Goal: Task Accomplishment & Management: Complete application form

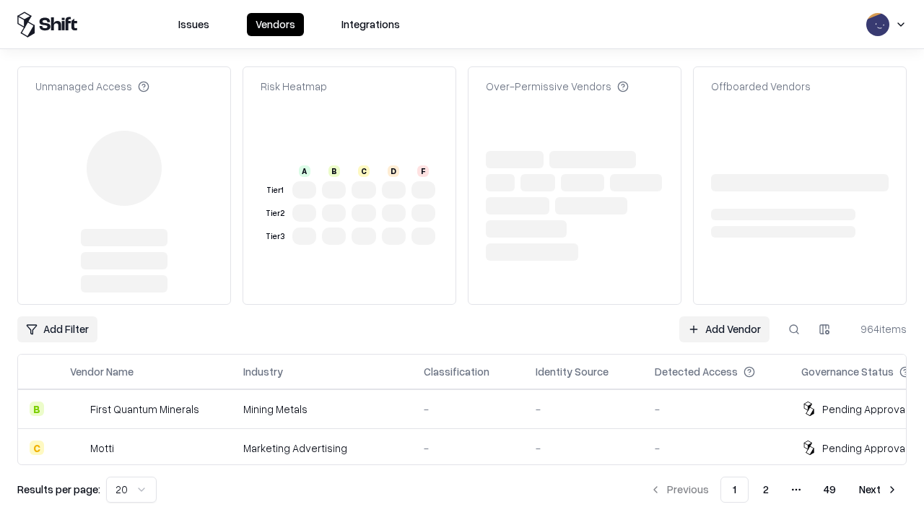
click at [724, 316] on link "Add Vendor" at bounding box center [725, 329] width 90 height 26
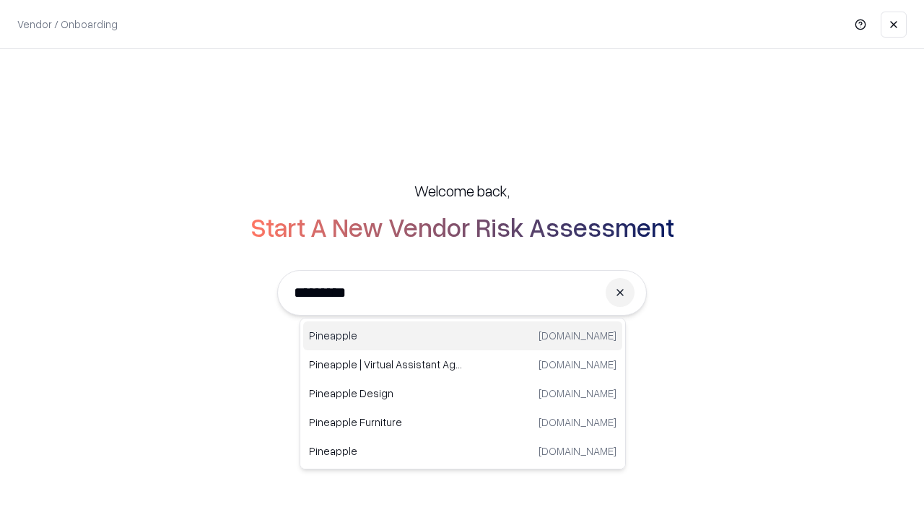
click at [463, 336] on div "Pineapple [DOMAIN_NAME]" at bounding box center [462, 335] width 319 height 29
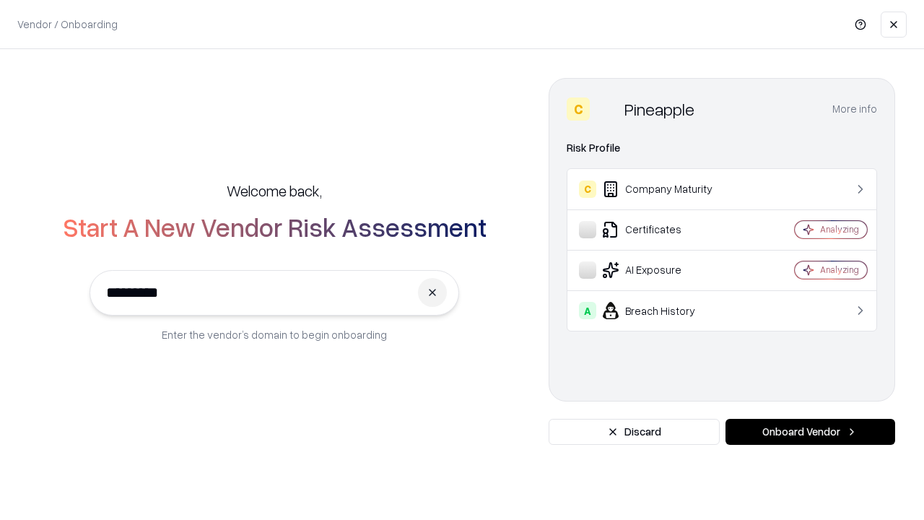
type input "*********"
click at [810, 432] on button "Onboard Vendor" at bounding box center [811, 432] width 170 height 26
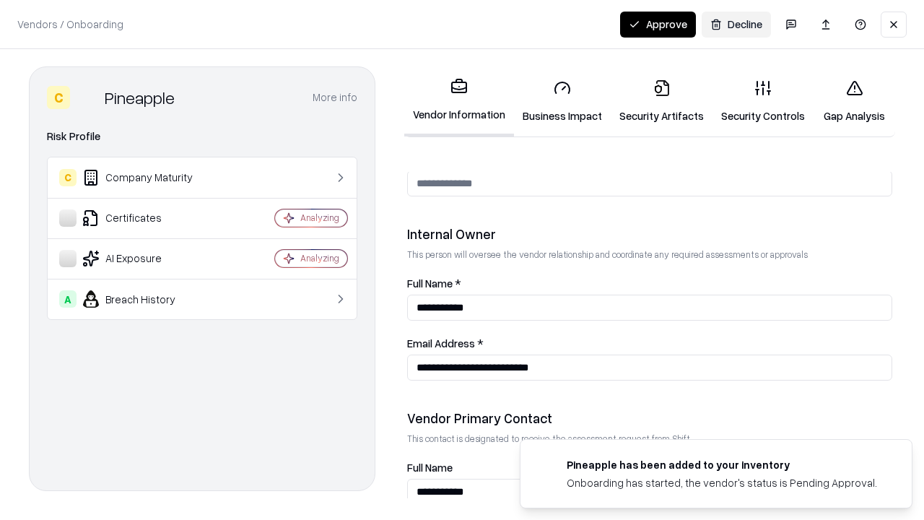
scroll to position [748, 0]
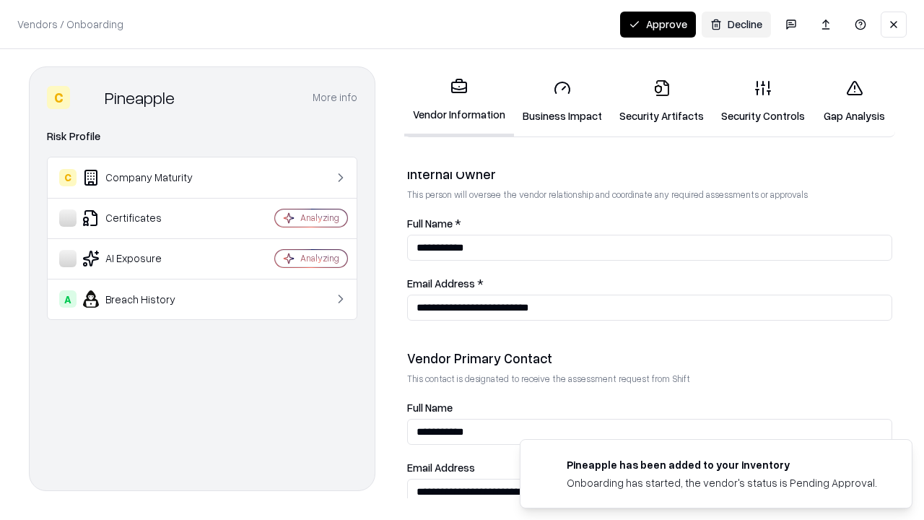
click at [563, 101] on link "Business Impact" at bounding box center [562, 101] width 97 height 67
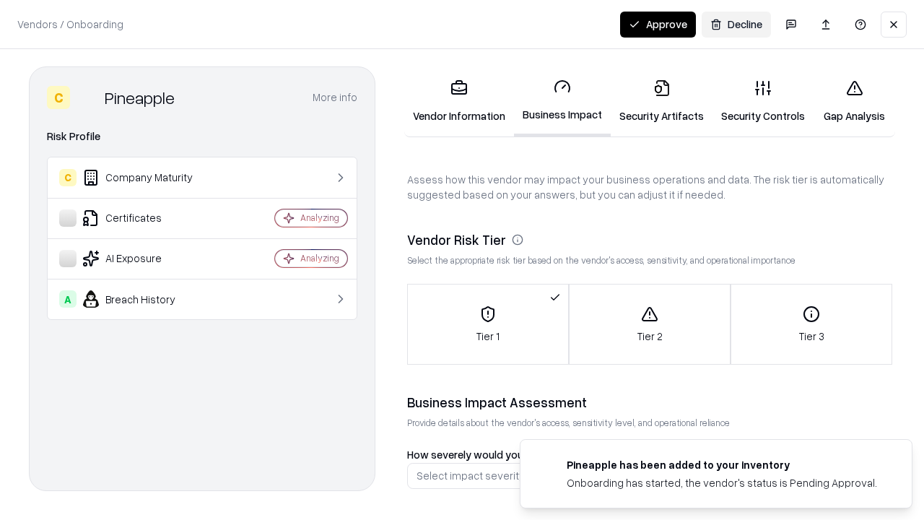
click at [662, 101] on link "Security Artifacts" at bounding box center [662, 101] width 102 height 67
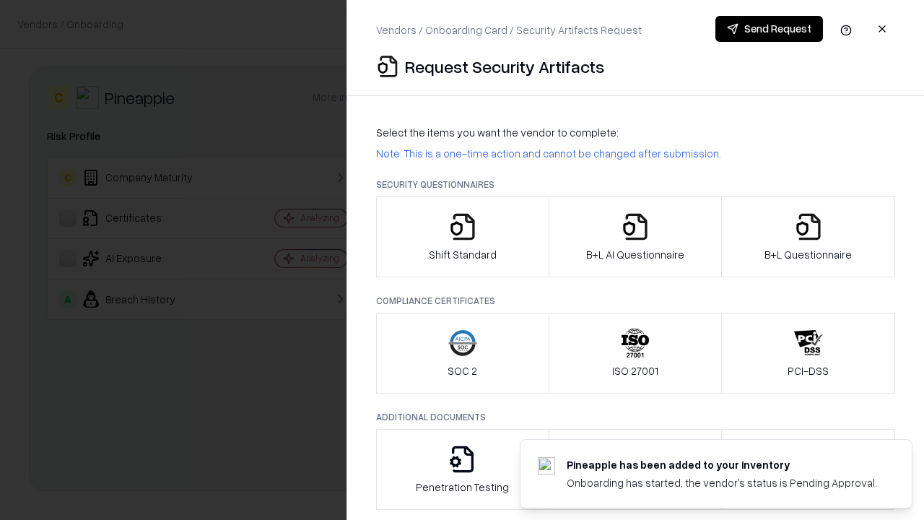
click at [462, 237] on icon "button" at bounding box center [462, 226] width 29 height 29
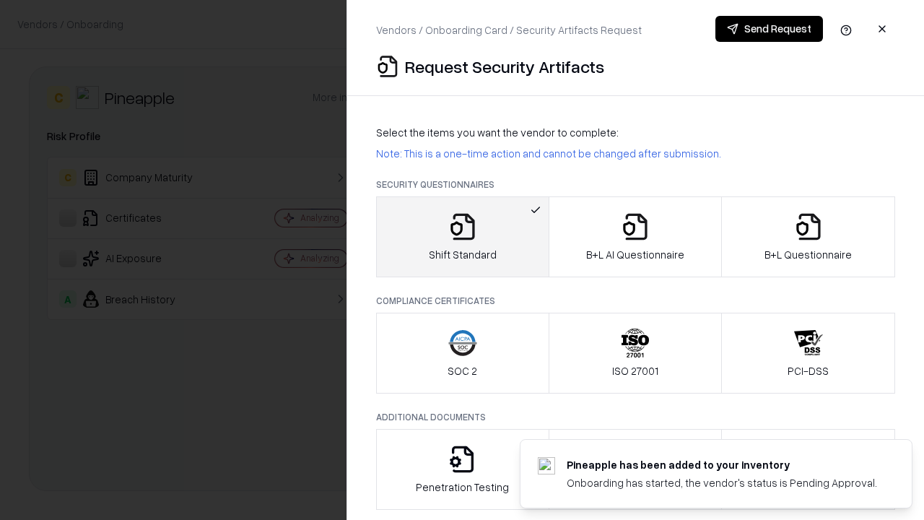
click at [769, 29] on button "Send Request" at bounding box center [770, 29] width 108 height 26
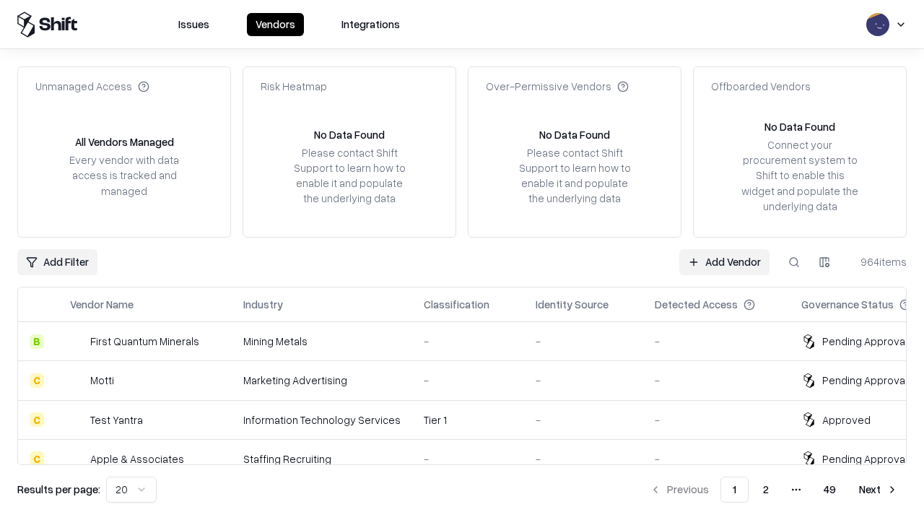
click at [794, 261] on button at bounding box center [794, 262] width 26 height 26
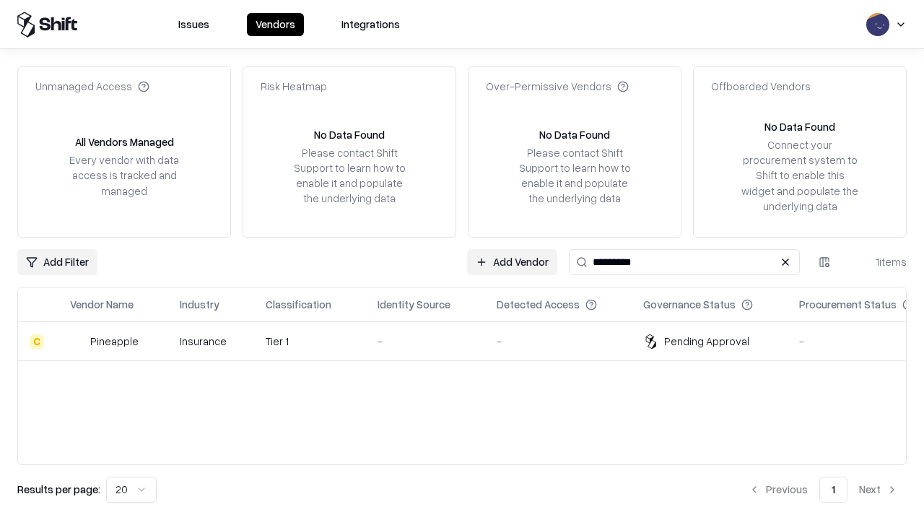
type input "*********"
click at [471, 341] on div "-" at bounding box center [426, 341] width 96 height 15
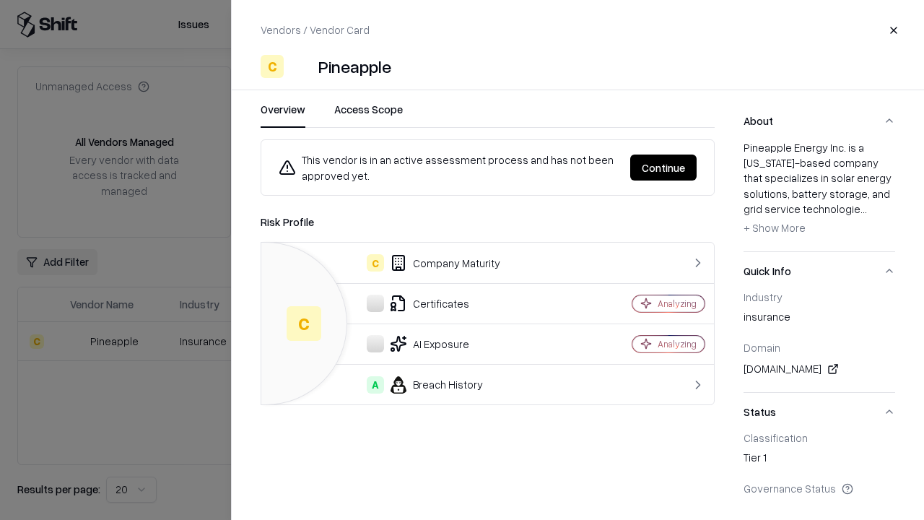
click at [664, 168] on button "Continue" at bounding box center [663, 168] width 66 height 26
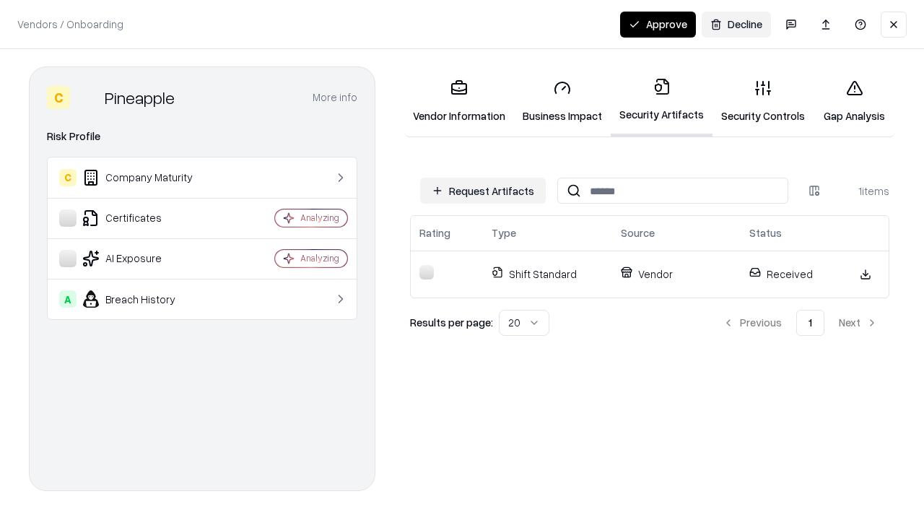
click at [658, 24] on button "Approve" at bounding box center [658, 25] width 76 height 26
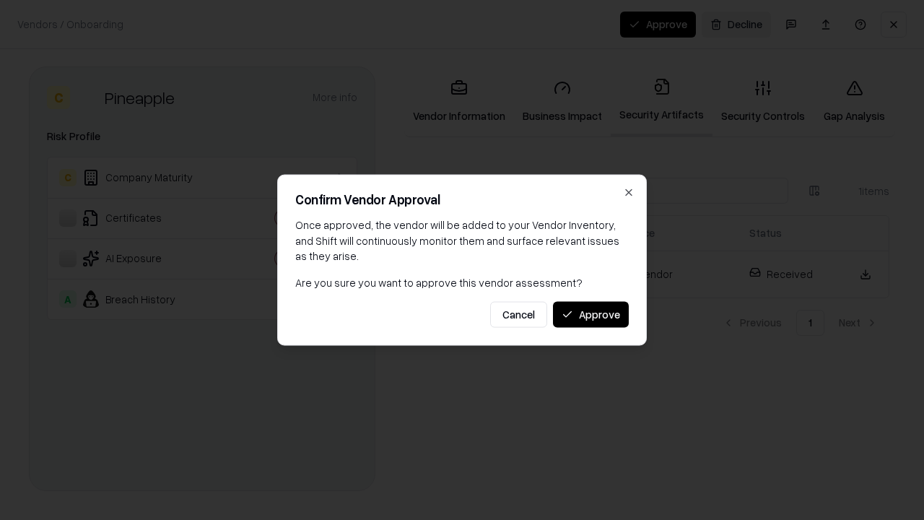
click at [591, 314] on button "Approve" at bounding box center [591, 314] width 76 height 26
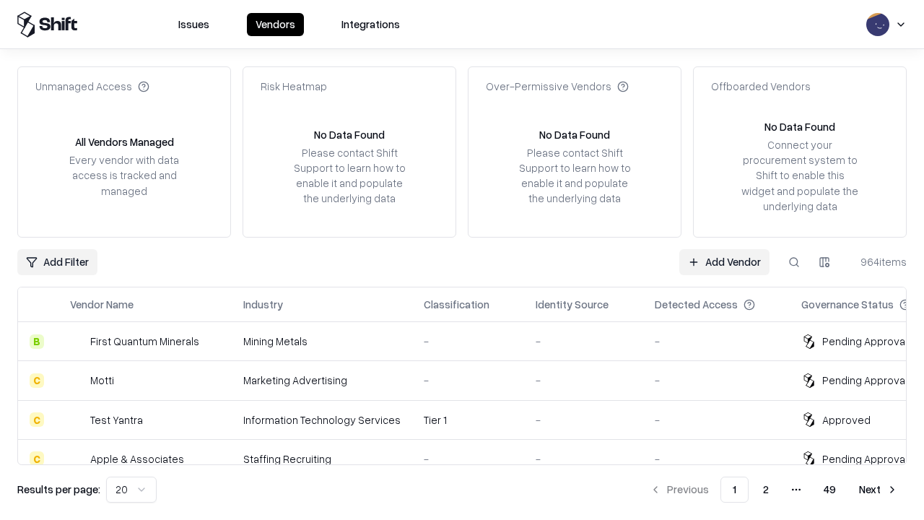
type input "*********"
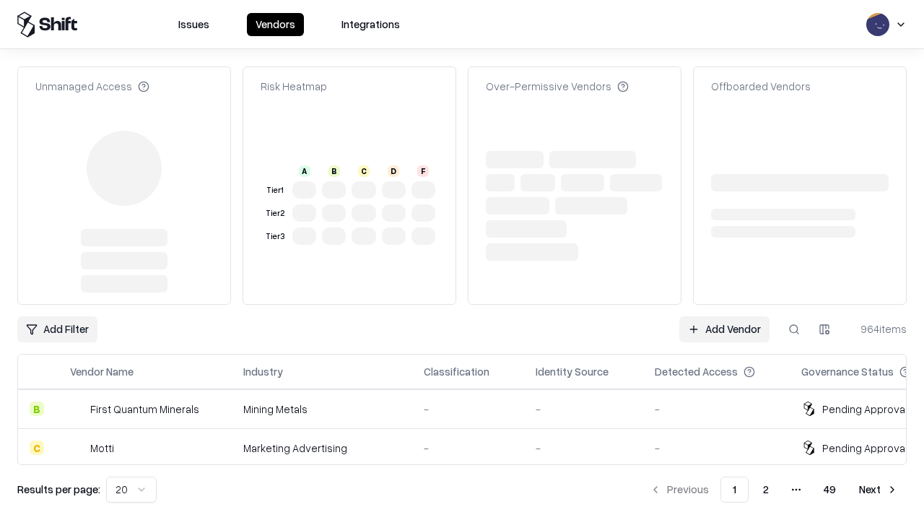
click at [724, 316] on link "Add Vendor" at bounding box center [725, 329] width 90 height 26
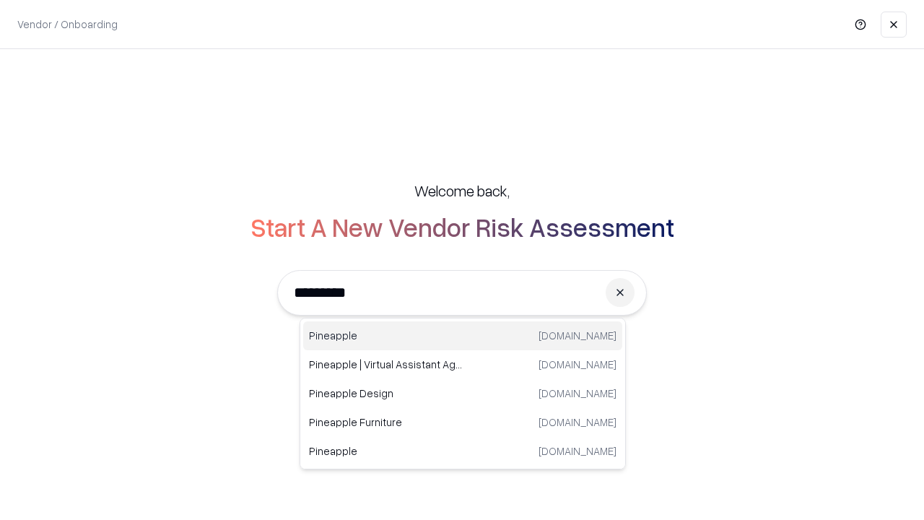
click at [463, 336] on div "Pineapple [DOMAIN_NAME]" at bounding box center [462, 335] width 319 height 29
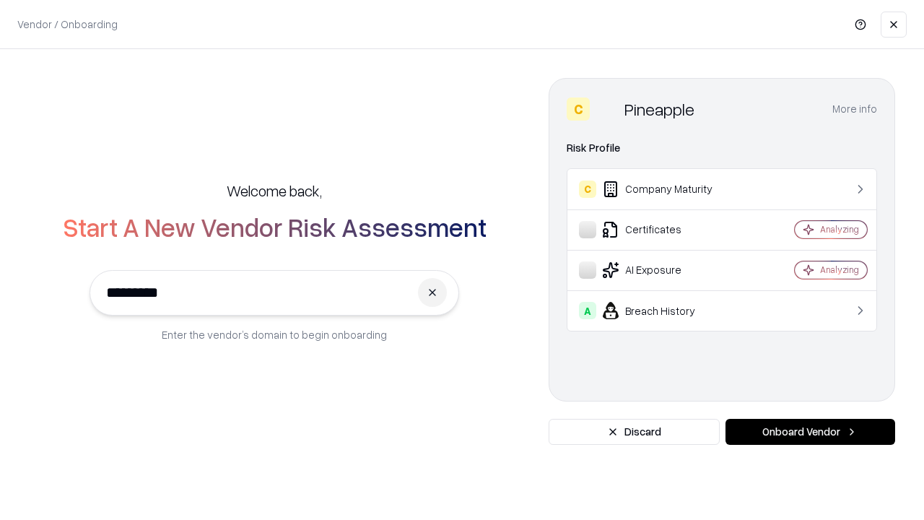
type input "*********"
click at [810, 432] on button "Onboard Vendor" at bounding box center [811, 432] width 170 height 26
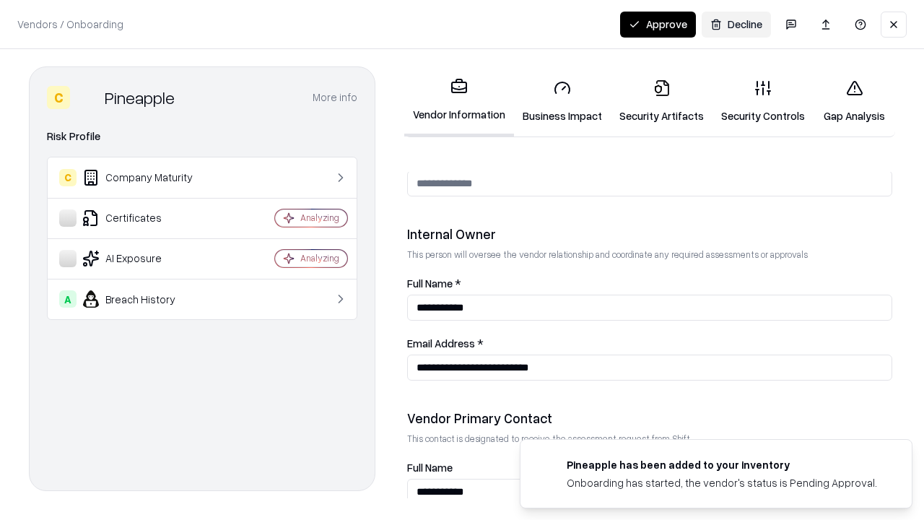
scroll to position [748, 0]
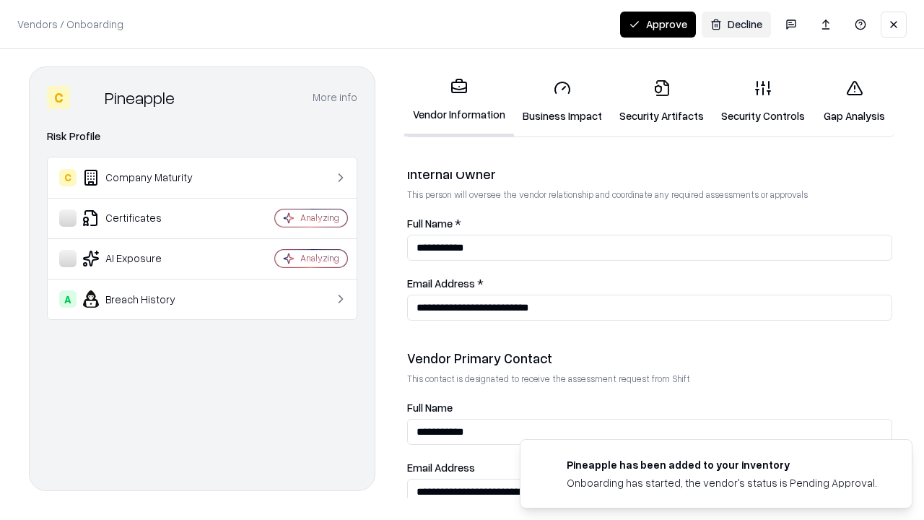
click at [658, 24] on button "Approve" at bounding box center [658, 25] width 76 height 26
